Goal: Information Seeking & Learning: Find specific page/section

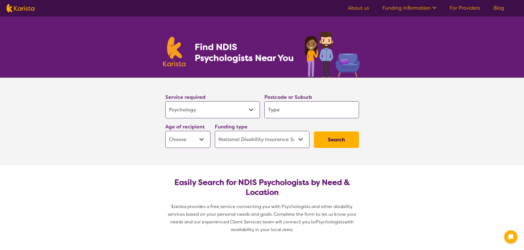
select select "Psychology"
select select "NDIS"
select select "Psychology"
select select "NDIS"
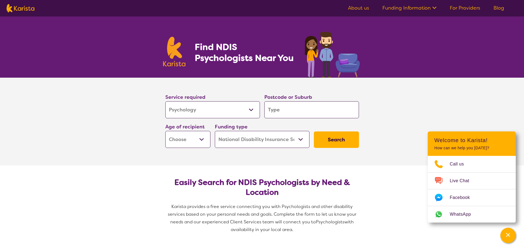
click at [297, 108] on input "search" at bounding box center [311, 109] width 95 height 17
click at [408, 111] on section "Service required Allied Health Assistant Assessment ([MEDICAL_DATA] or [MEDICAL…" at bounding box center [262, 122] width 524 height 88
click at [203, 140] on select "Early Childhood - 0 to 9 Child - 10 to 11 Adolescent - 12 to 17 Adult - 18 to 6…" at bounding box center [187, 139] width 45 height 17
select select "CH"
click at [165, 131] on select "Early Childhood - 0 to 9 Child - 10 to 11 Adolescent - 12 to 17 Adult - 18 to 6…" at bounding box center [187, 139] width 45 height 17
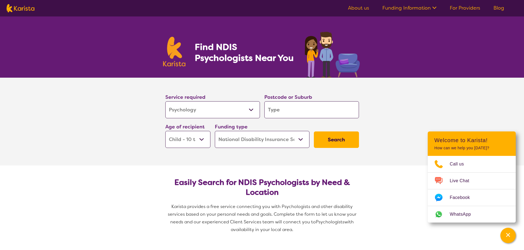
select select "CH"
click at [300, 139] on select "Home Care Package (HCP) National Disability Insurance Scheme (NDIS) I don't know" at bounding box center [262, 139] width 95 height 17
click at [391, 142] on section "Service required Allied Health Assistant Assessment ([MEDICAL_DATA] or [MEDICAL…" at bounding box center [262, 122] width 524 height 88
